Goal: Complete application form

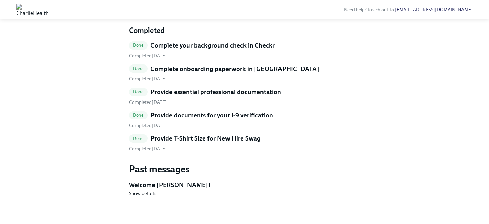
scroll to position [497, 0]
click at [208, 142] on h5 "Provide T-Shirt Size for New Hire Swag" at bounding box center [206, 138] width 110 height 9
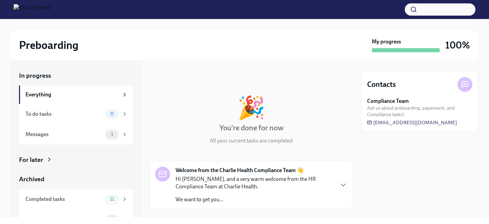
scroll to position [13, 0]
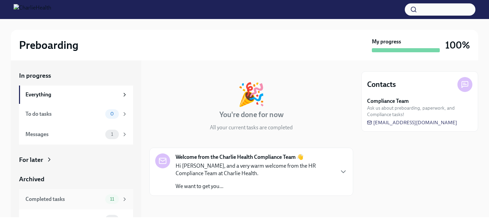
click at [118, 197] on div "11" at bounding box center [116, 200] width 22 height 10
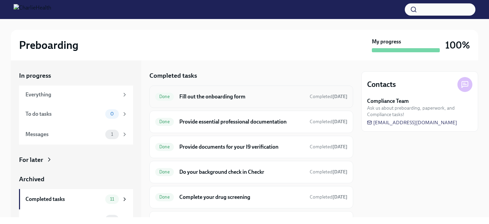
click at [189, 97] on h6 "Fill out the onboarding form" at bounding box center [241, 96] width 125 height 7
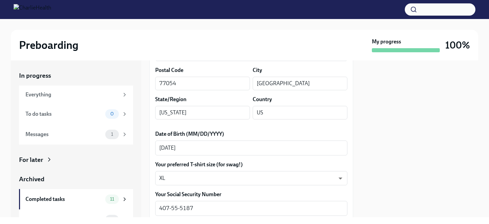
scroll to position [281, 0]
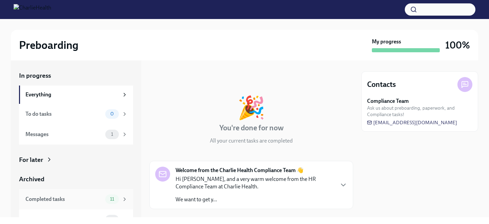
click at [98, 203] on div "Completed tasks" at bounding box center [63, 199] width 77 height 7
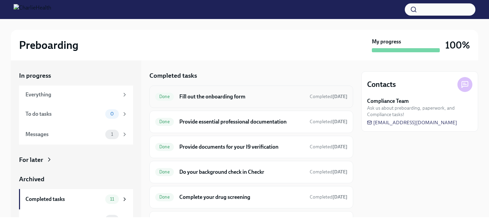
click at [197, 94] on h6 "Fill out the onboarding form" at bounding box center [241, 96] width 125 height 7
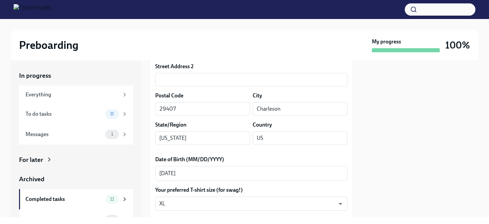
scroll to position [299, 0]
